Goal: Information Seeking & Learning: Learn about a topic

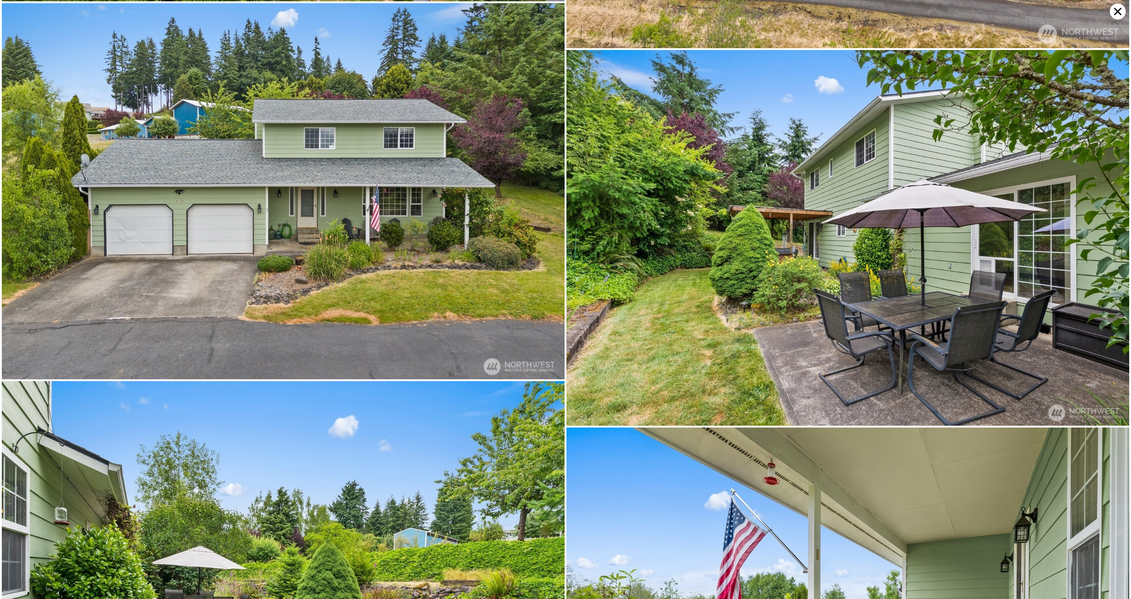
scroll to position [375, 0]
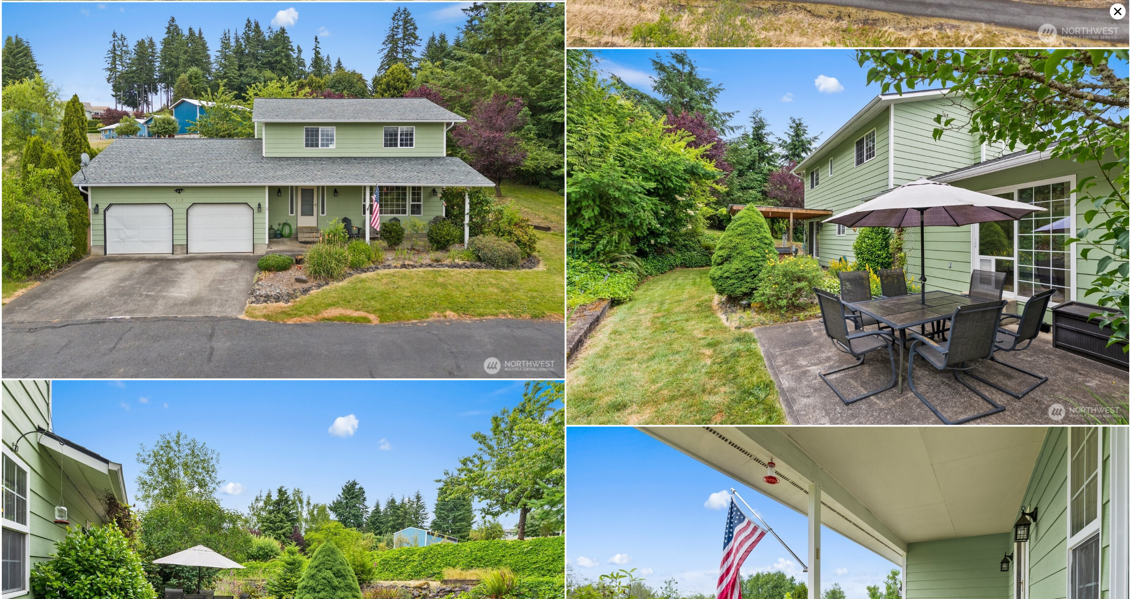
click at [1118, 7] on icon at bounding box center [1118, 12] width 16 height 16
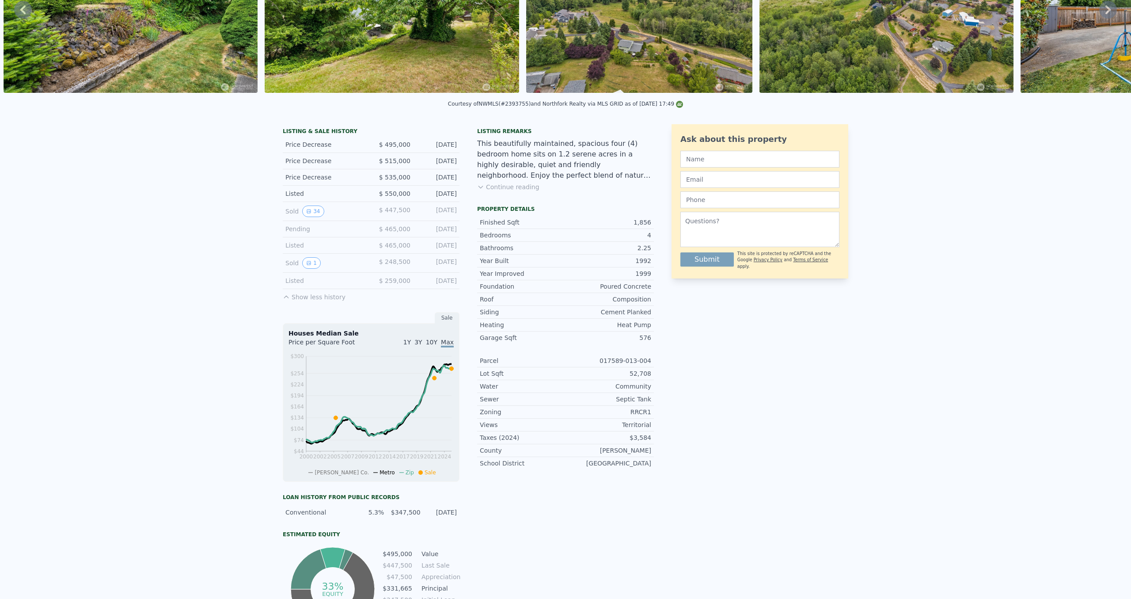
scroll to position [0, 0]
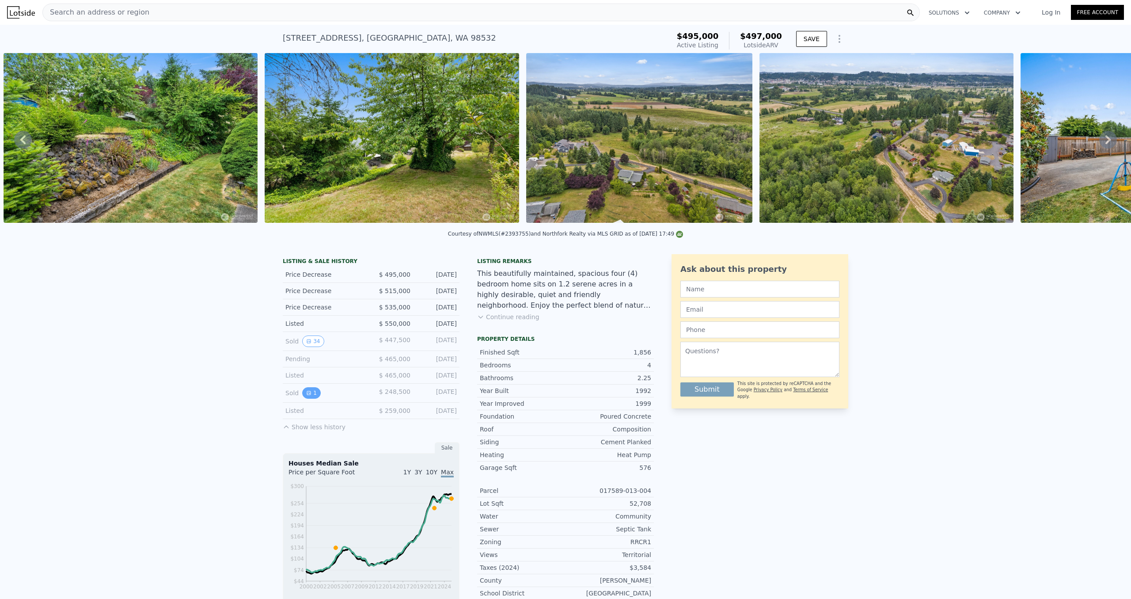
click at [307, 395] on button "1" at bounding box center [311, 392] width 19 height 11
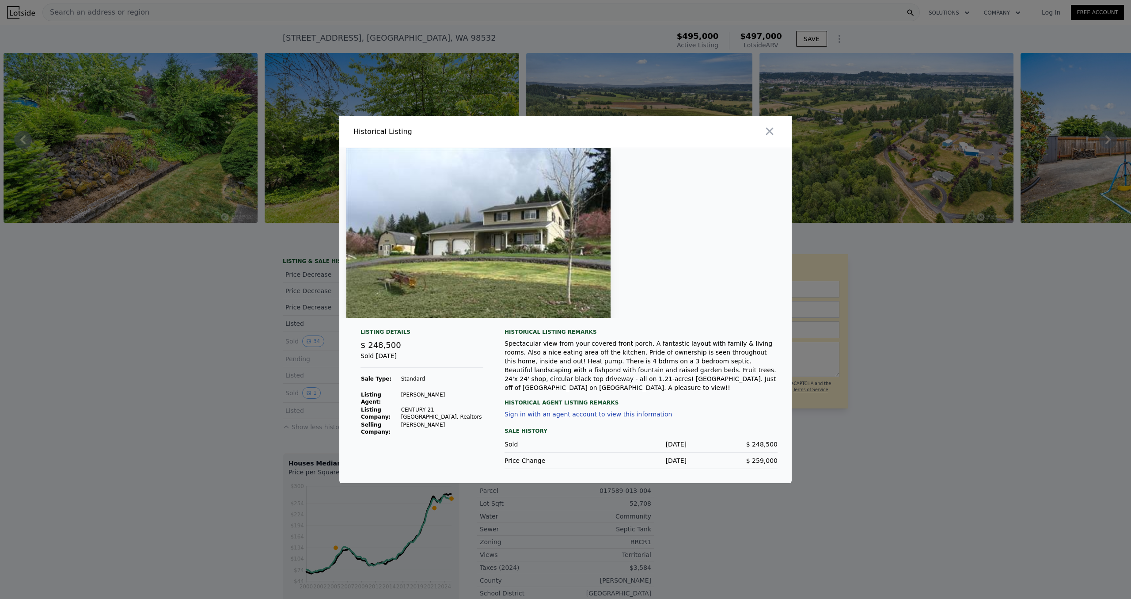
click at [551, 256] on img at bounding box center [478, 233] width 264 height 170
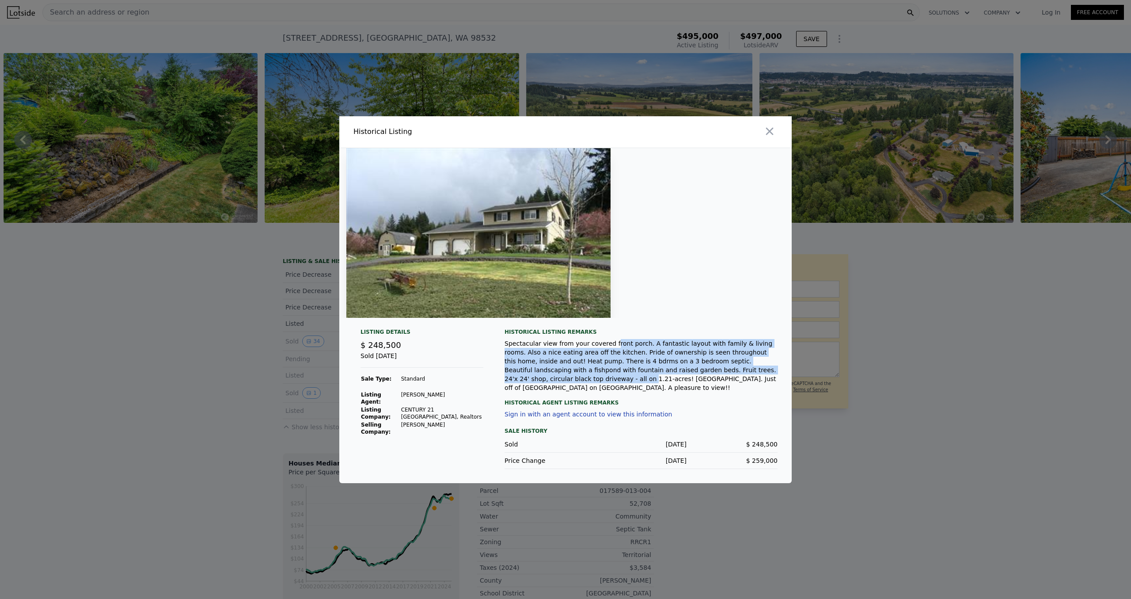
drag, startPoint x: 601, startPoint y: 346, endPoint x: 696, endPoint y: 376, distance: 100.4
click at [696, 376] on div "Spectacular view from your covered front porch. A fantastic layout with family …" at bounding box center [641, 365] width 273 height 53
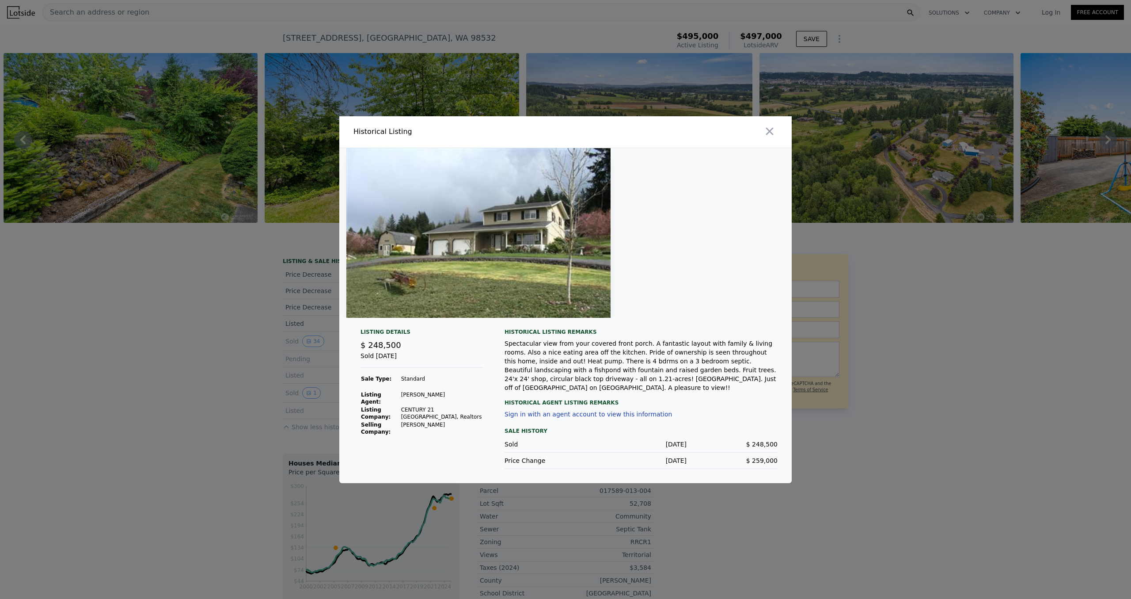
click at [707, 384] on div "Spectacular view from your covered front porch. A fantastic layout with family …" at bounding box center [641, 365] width 273 height 53
click at [772, 135] on icon "button" at bounding box center [770, 131] width 8 height 8
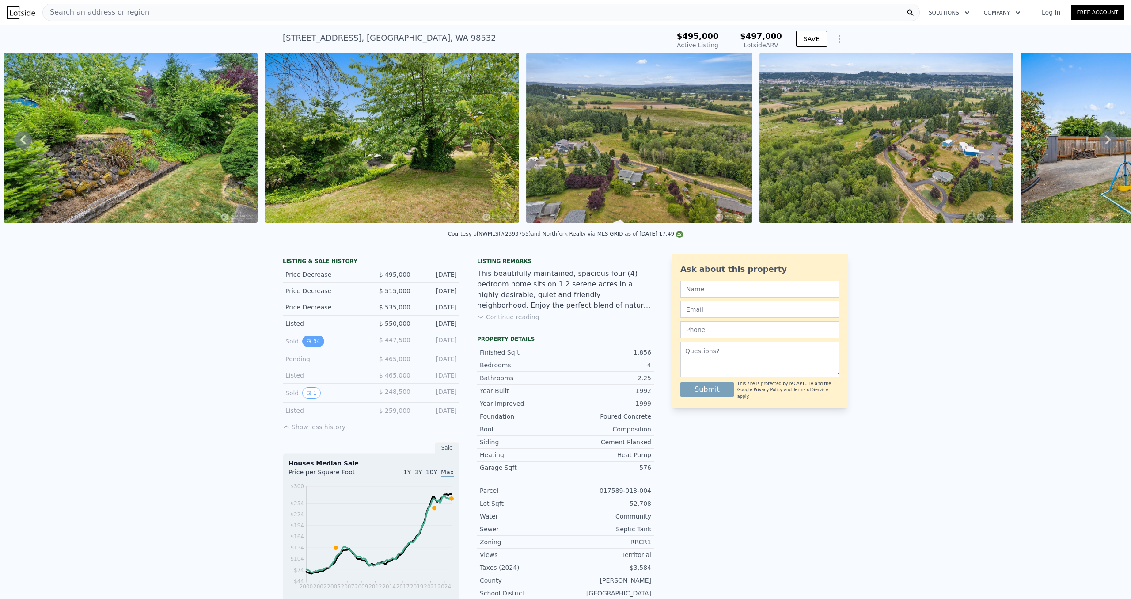
click at [306, 344] on icon "View historical data" at bounding box center [308, 340] width 5 height 5
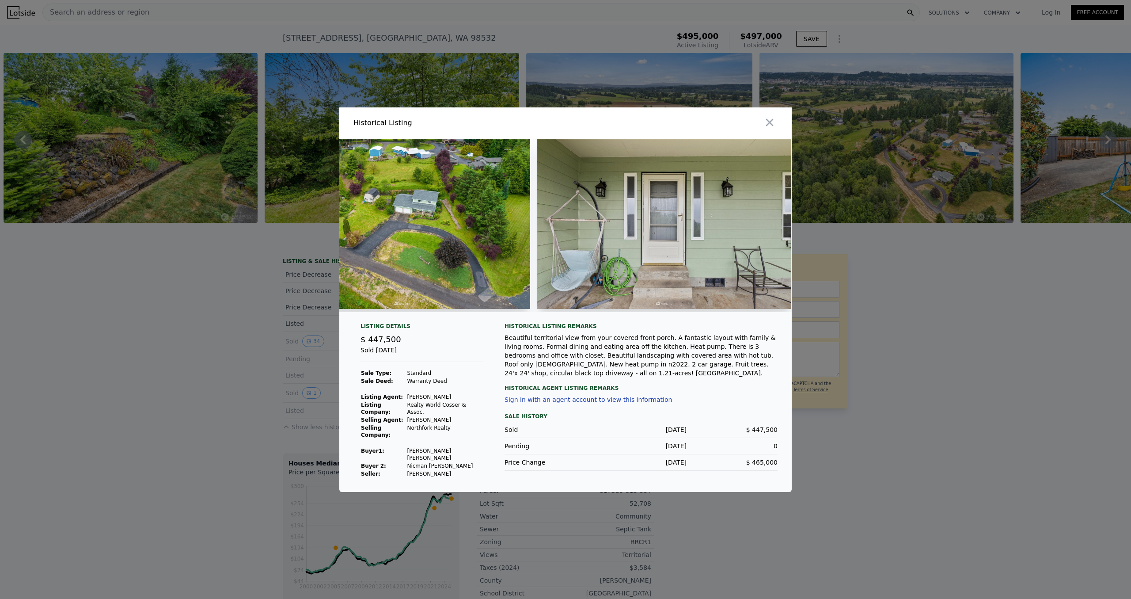
scroll to position [0, 578]
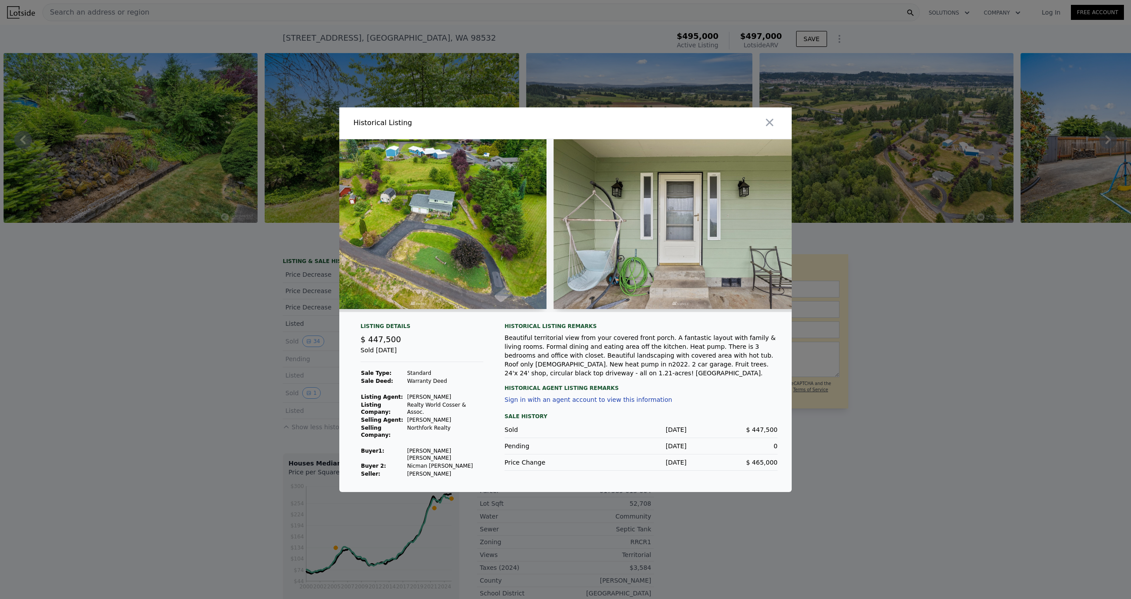
click at [464, 234] on img at bounding box center [419, 224] width 255 height 170
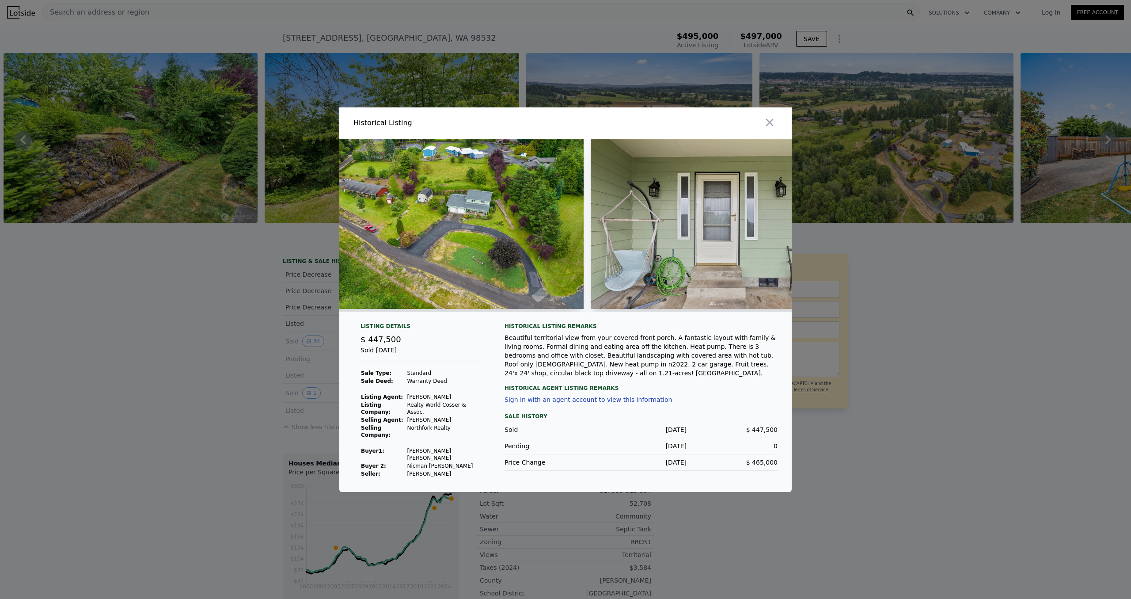
click at [857, 485] on div at bounding box center [565, 299] width 1131 height 599
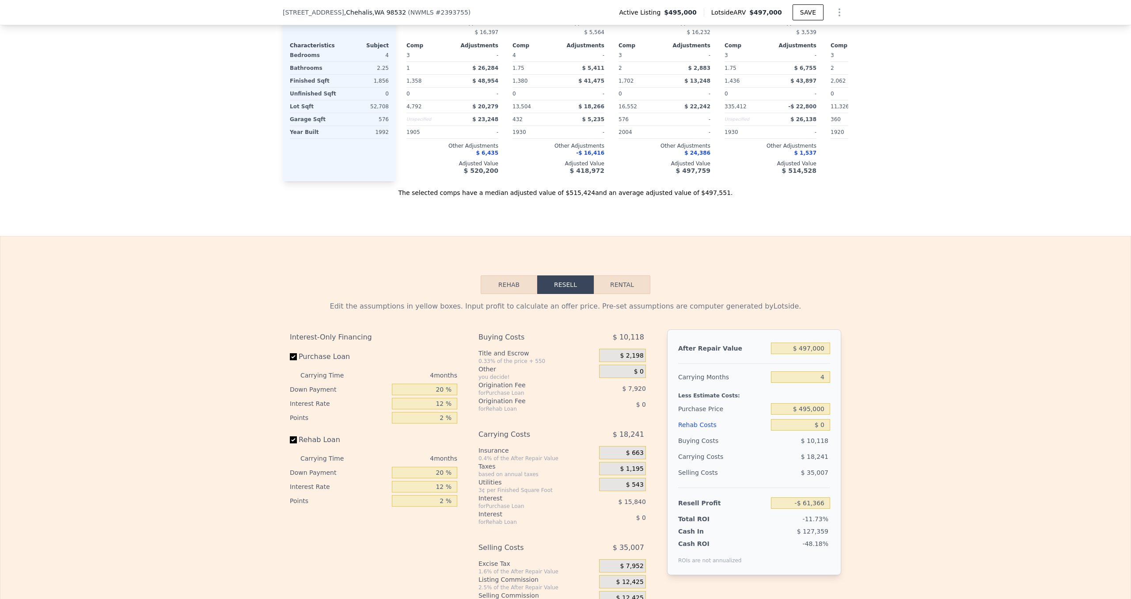
scroll to position [1222, 0]
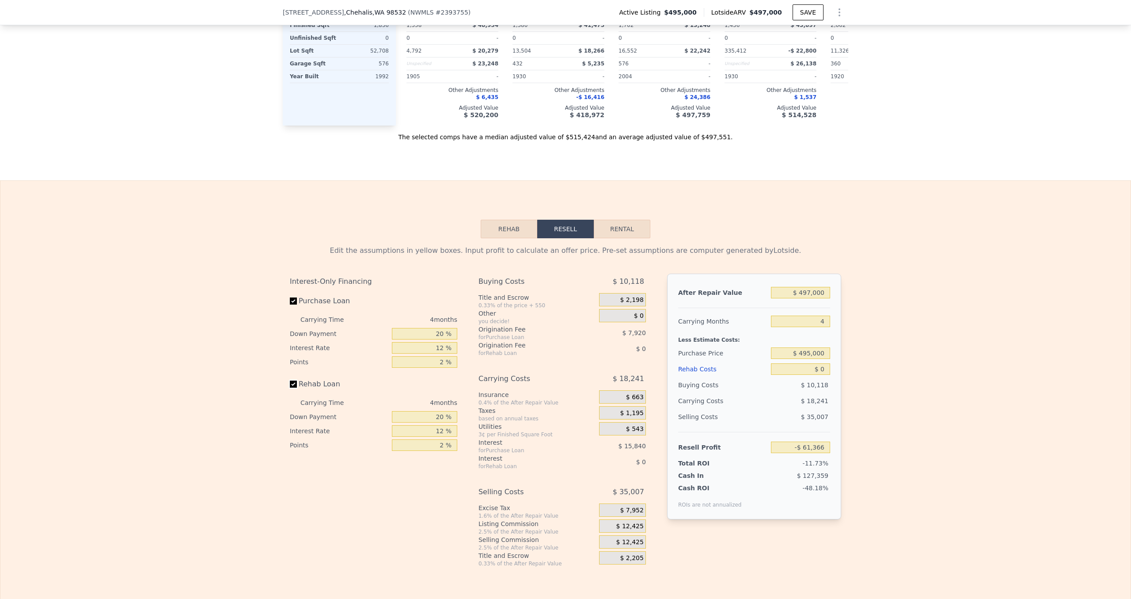
click at [290, 388] on input "Rehab Loan" at bounding box center [293, 383] width 7 height 7
checkbox input "false"
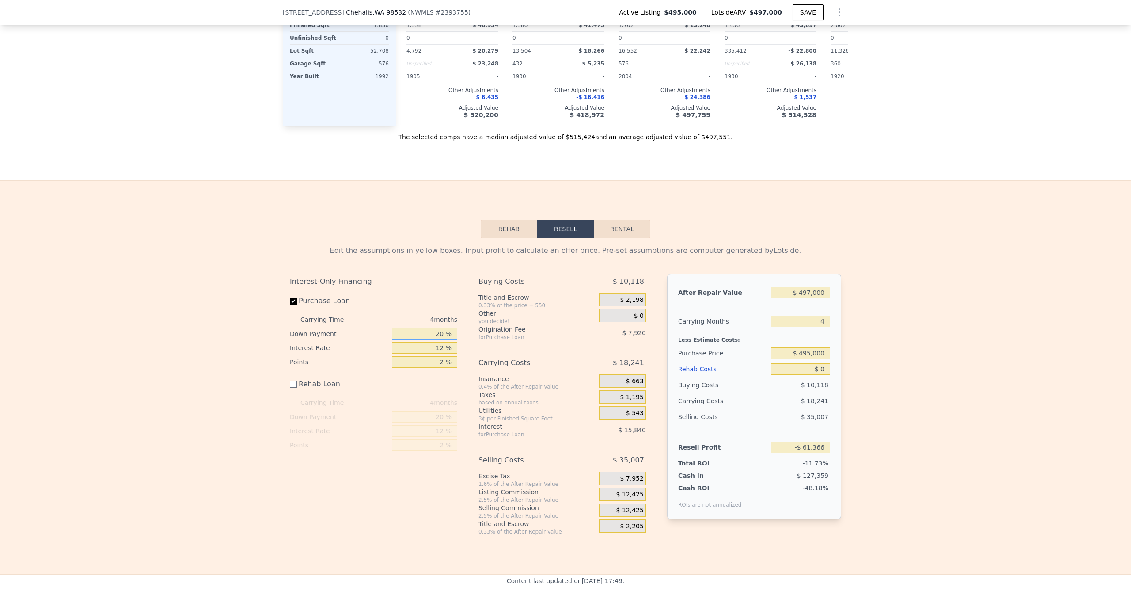
drag, startPoint x: 441, startPoint y: 346, endPoint x: 430, endPoint y: 350, distance: 12.4
click at [430, 339] on input "20 %" at bounding box center [424, 333] width 65 height 11
type input "5 %"
type input "-$ 65,823"
type input "5 %"
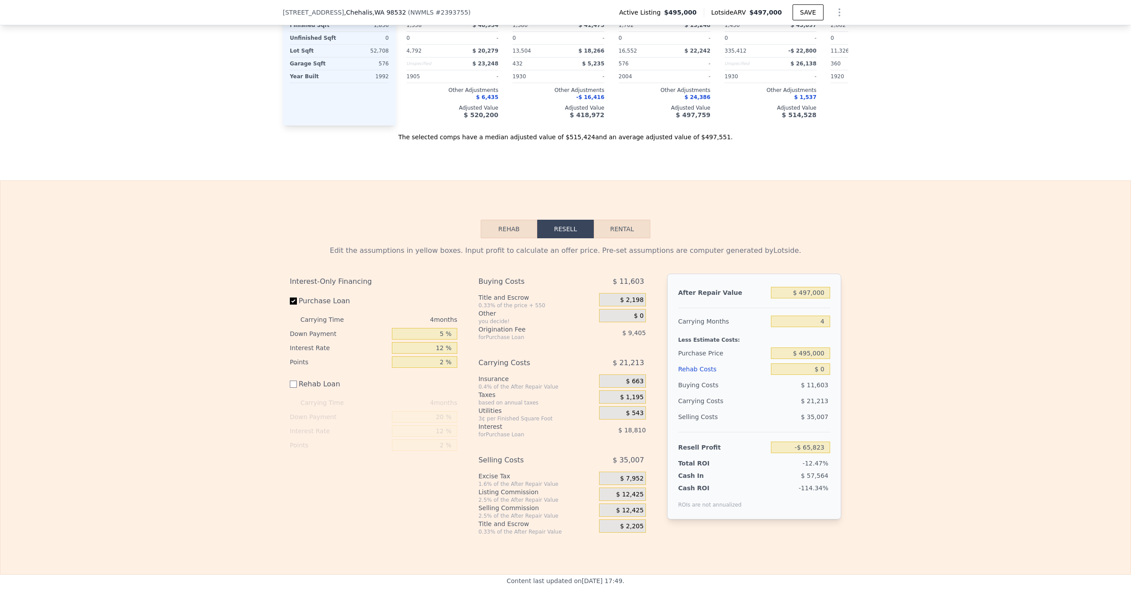
click at [263, 379] on div "Edit the assumptions in yellow boxes. Input profit to calculate an offer price.…" at bounding box center [565, 386] width 1130 height 297
drag, startPoint x: 440, startPoint y: 363, endPoint x: 435, endPoint y: 364, distance: 4.9
click at [435, 354] on input "12 %" at bounding box center [424, 347] width 65 height 11
type input "6 %"
type input "-$ 56,415"
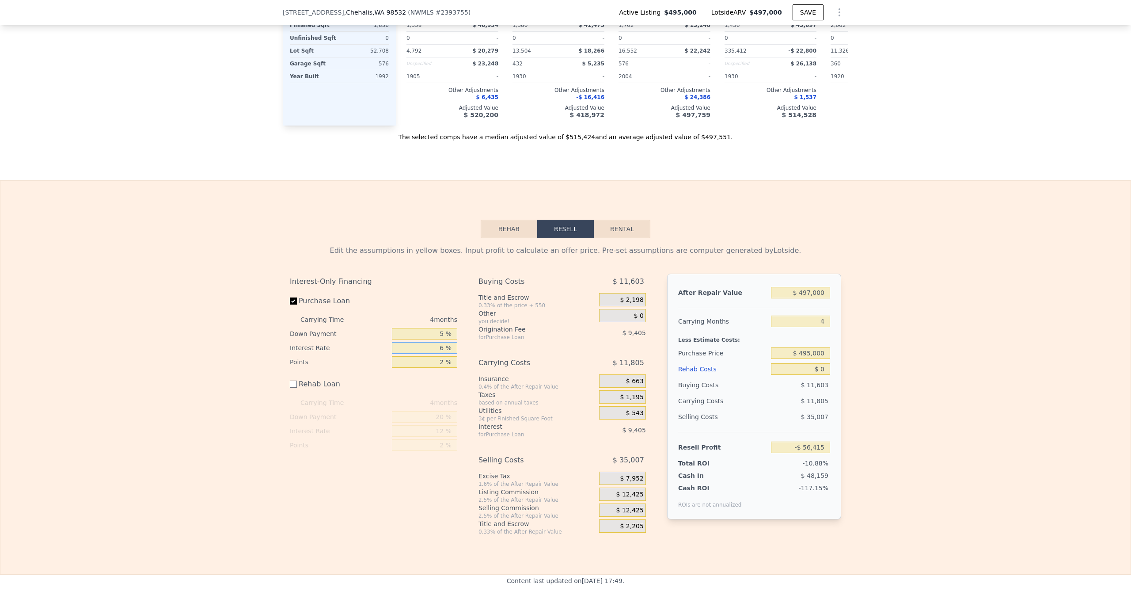
type input "6 %"
click at [263, 373] on div "Edit the assumptions in yellow boxes. Input profit to calculate an offer price.…" at bounding box center [565, 386] width 1130 height 297
click at [890, 289] on div "Edit the assumptions in yellow boxes. Input profit to calculate an offer price.…" at bounding box center [565, 386] width 1130 height 297
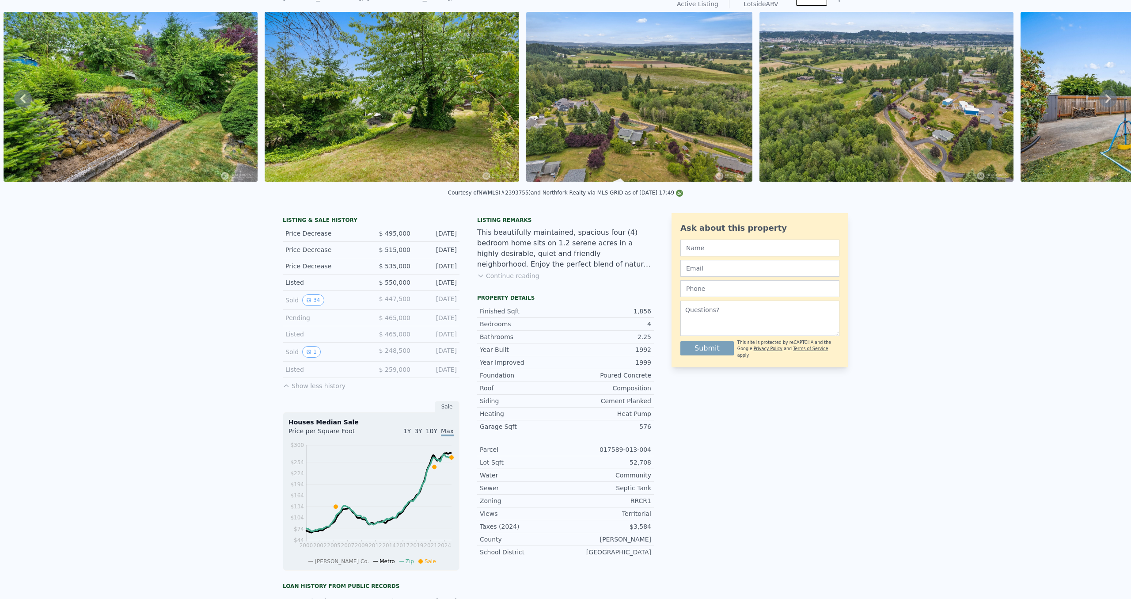
scroll to position [38, 0]
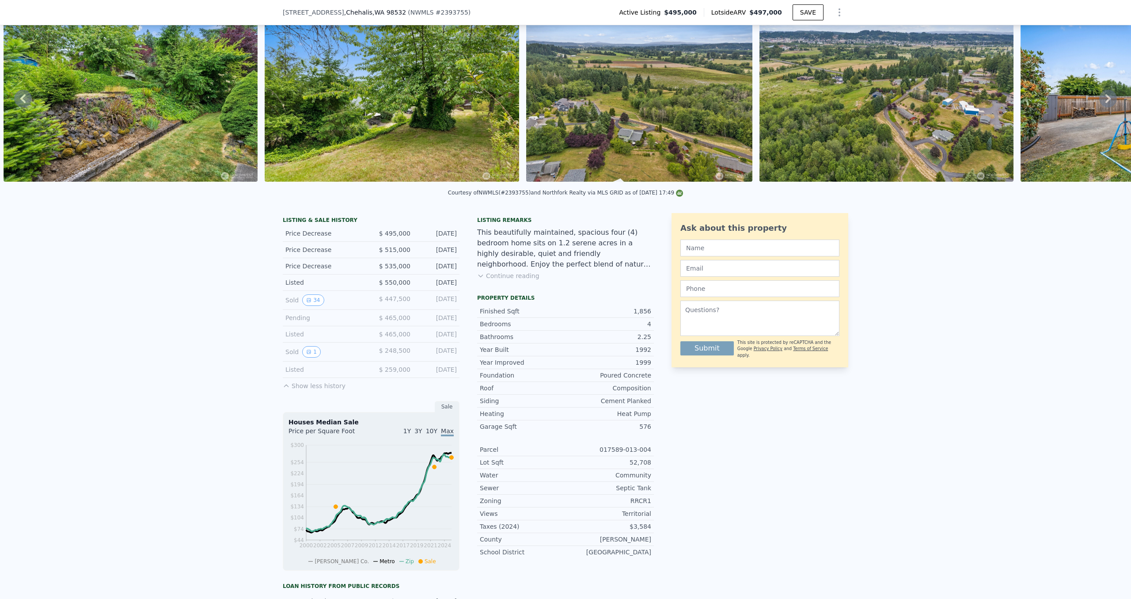
click at [354, 378] on div "Listed $ 259,000 [DATE]" at bounding box center [371, 369] width 177 height 16
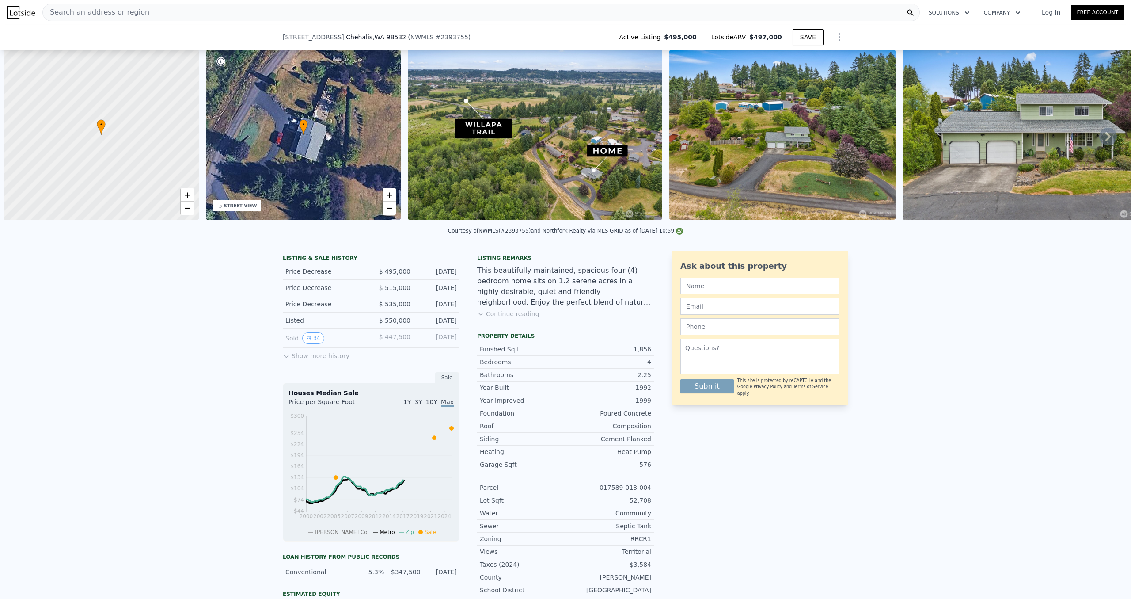
scroll to position [0, 4]
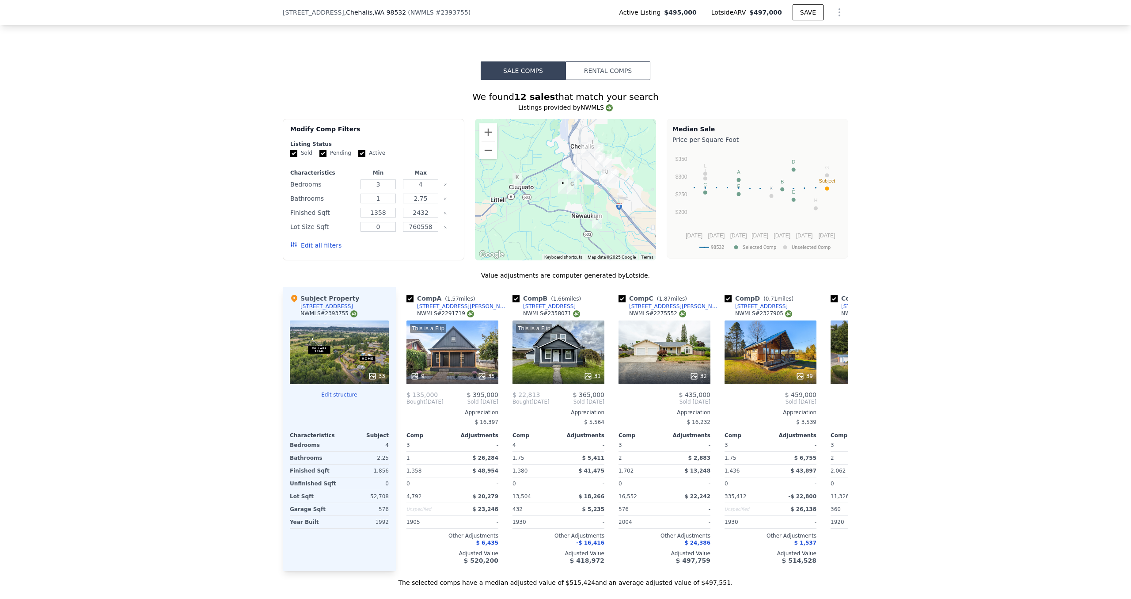
click at [321, 157] on input "Pending" at bounding box center [322, 153] width 7 height 7
click at [319, 157] on input "Pending" at bounding box center [322, 153] width 7 height 7
checkbox input "true"
click at [358, 157] on input "Active" at bounding box center [361, 153] width 7 height 7
checkbox input "false"
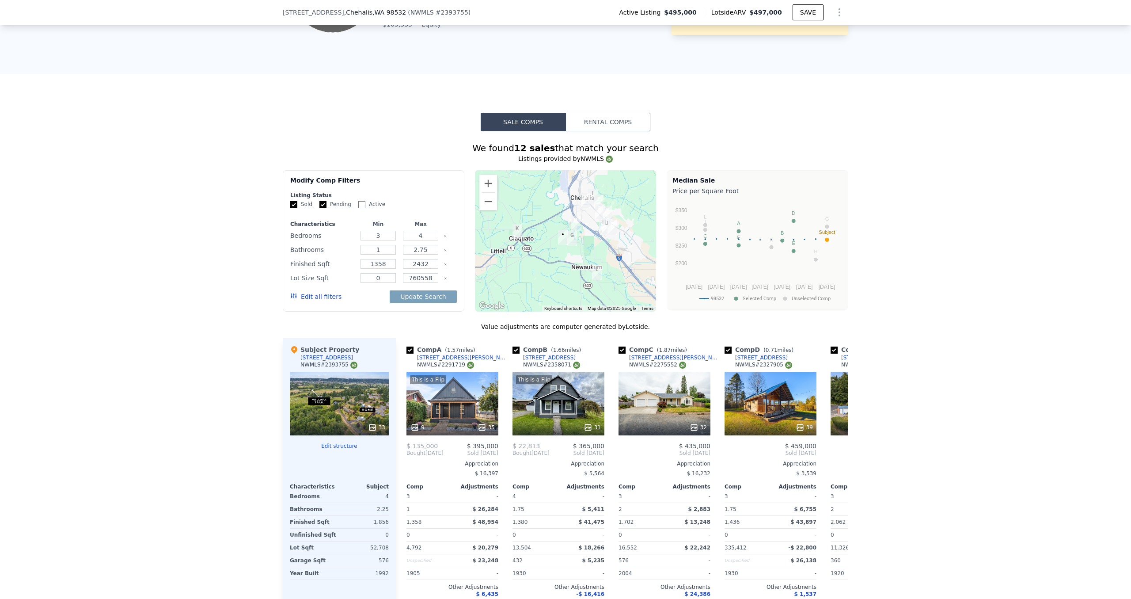
scroll to position [654, 0]
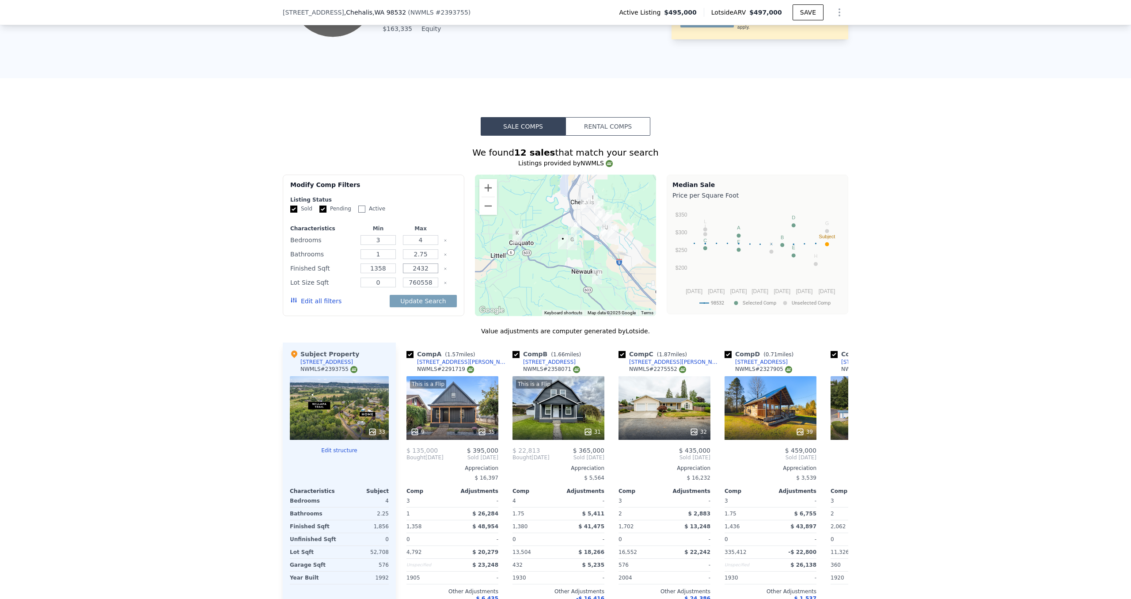
drag, startPoint x: 427, startPoint y: 276, endPoint x: 400, endPoint y: 274, distance: 26.6
click at [403, 273] on input "2432" at bounding box center [420, 268] width 35 height 10
type input "2000"
click at [386, 273] on input "1358" at bounding box center [378, 268] width 35 height 10
drag, startPoint x: 385, startPoint y: 276, endPoint x: 346, endPoint y: 277, distance: 38.9
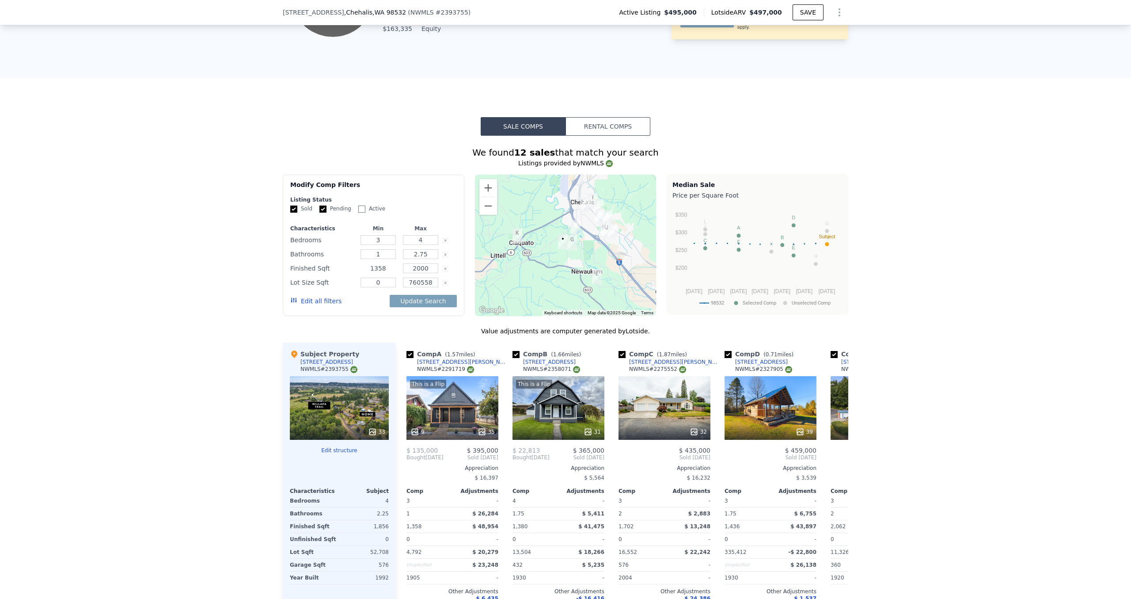
click at [361, 273] on input "1358" at bounding box center [378, 268] width 35 height 10
type input "1500"
click at [273, 301] on div "We found 12 sales that match your search Listings provided by NWMLS Filters Map…" at bounding box center [565, 389] width 1131 height 507
drag, startPoint x: 383, startPoint y: 265, endPoint x: 350, endPoint y: 265, distance: 33.1
click at [361, 259] on input "1" at bounding box center [378, 254] width 35 height 10
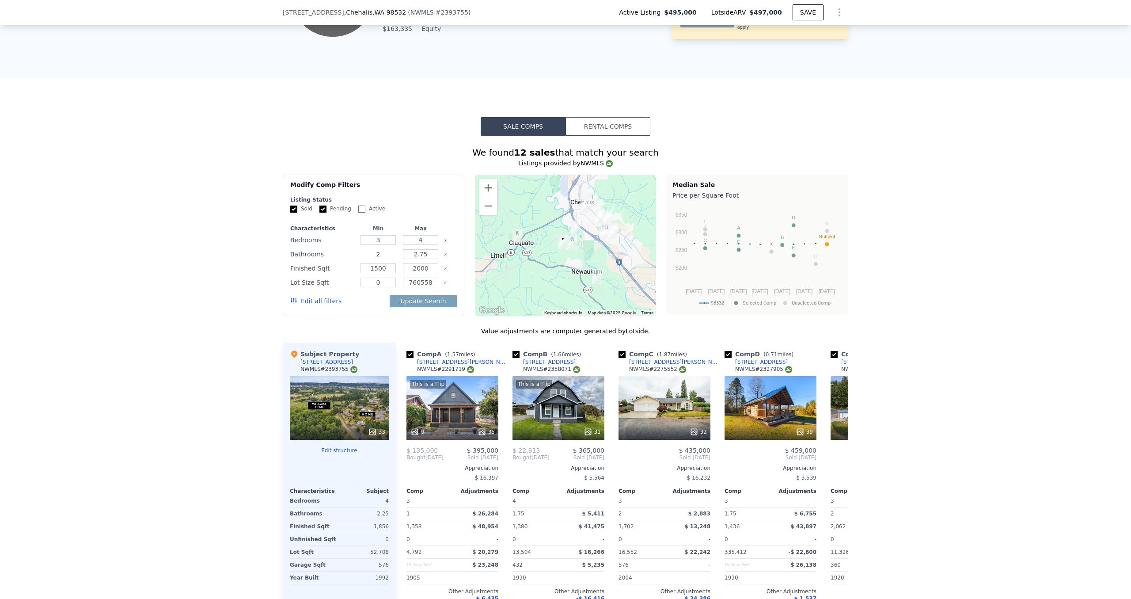
type input "2"
click at [316, 272] on div "Finished Sqft" at bounding box center [322, 268] width 65 height 12
click at [426, 304] on button "Update Search" at bounding box center [423, 301] width 67 height 12
checkbox input "false"
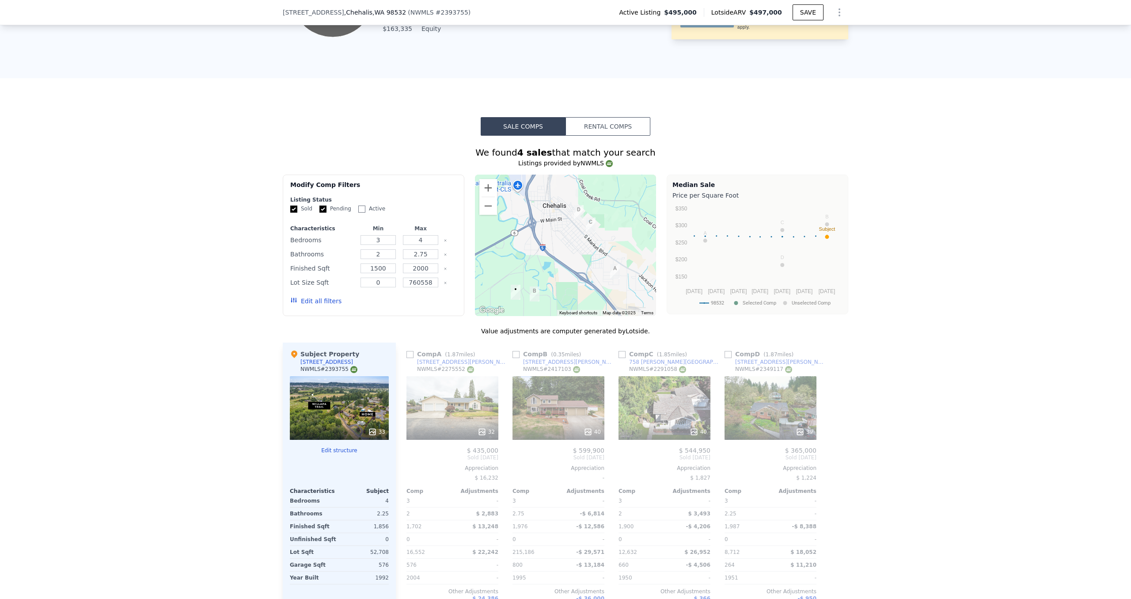
drag, startPoint x: 566, startPoint y: 252, endPoint x: 566, endPoint y: 267, distance: 15.0
click at [566, 267] on div at bounding box center [566, 245] width 182 height 141
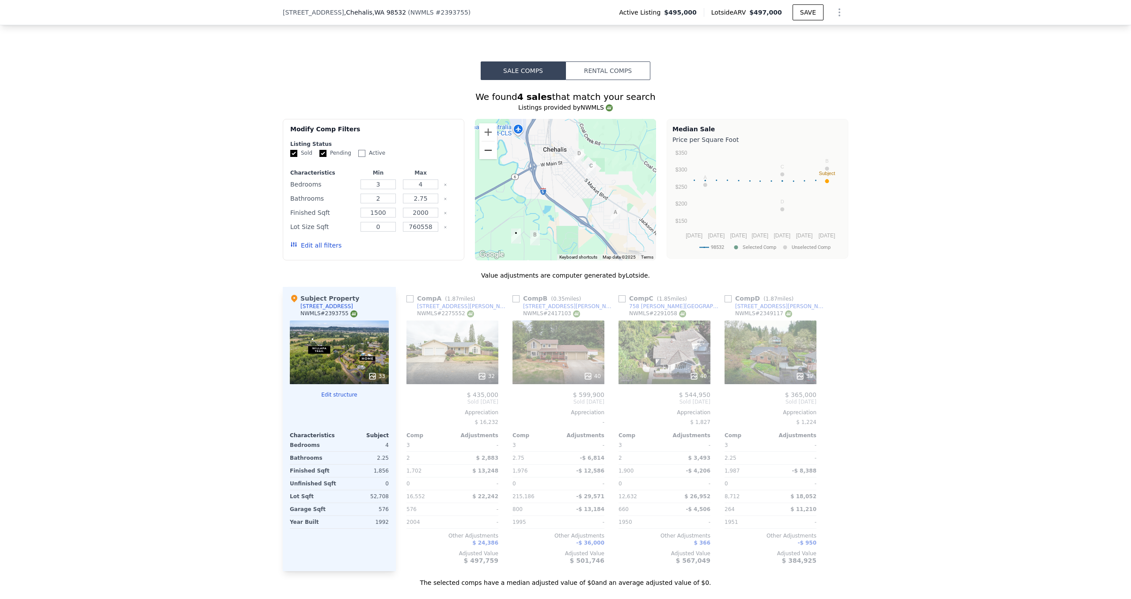
click at [485, 152] on button "Zoom out" at bounding box center [488, 150] width 18 height 18
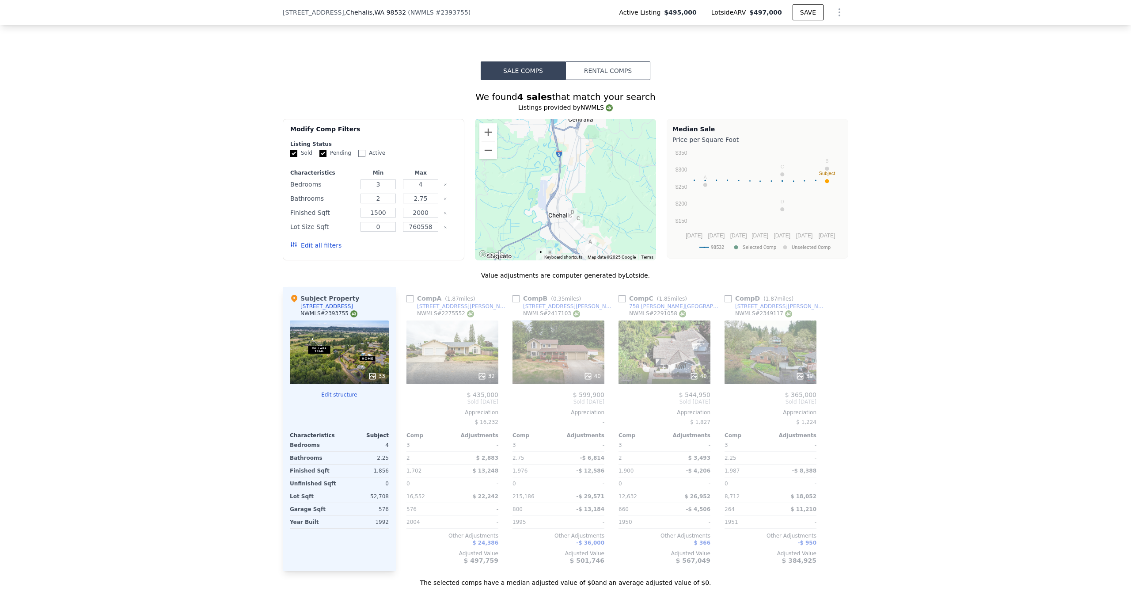
drag, startPoint x: 545, startPoint y: 171, endPoint x: 545, endPoint y: 218, distance: 46.4
click at [545, 218] on div at bounding box center [566, 189] width 182 height 141
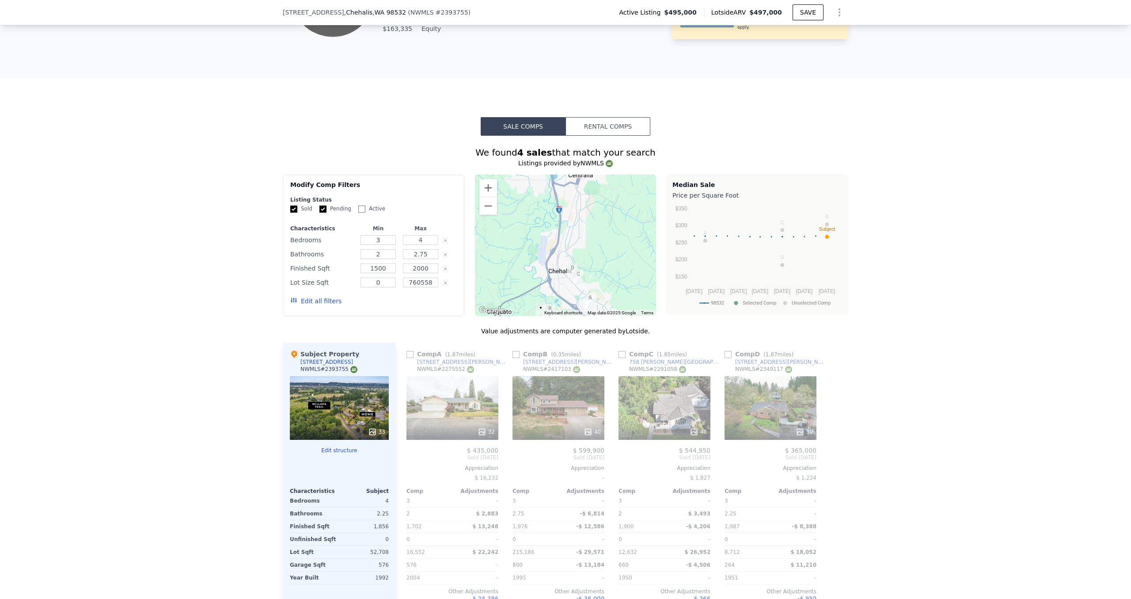
scroll to position [264, 0]
